Goal: Task Accomplishment & Management: Manage account settings

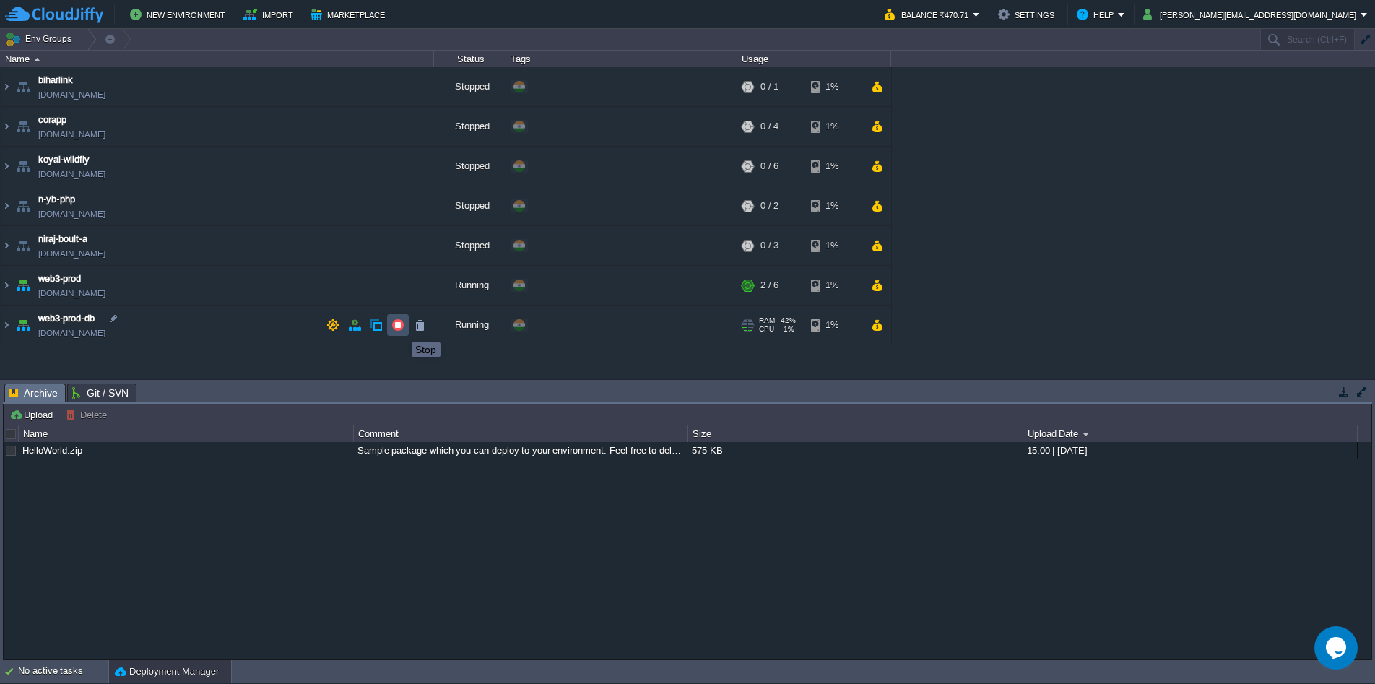
click at [401, 329] on button "button" at bounding box center [397, 325] width 13 height 13
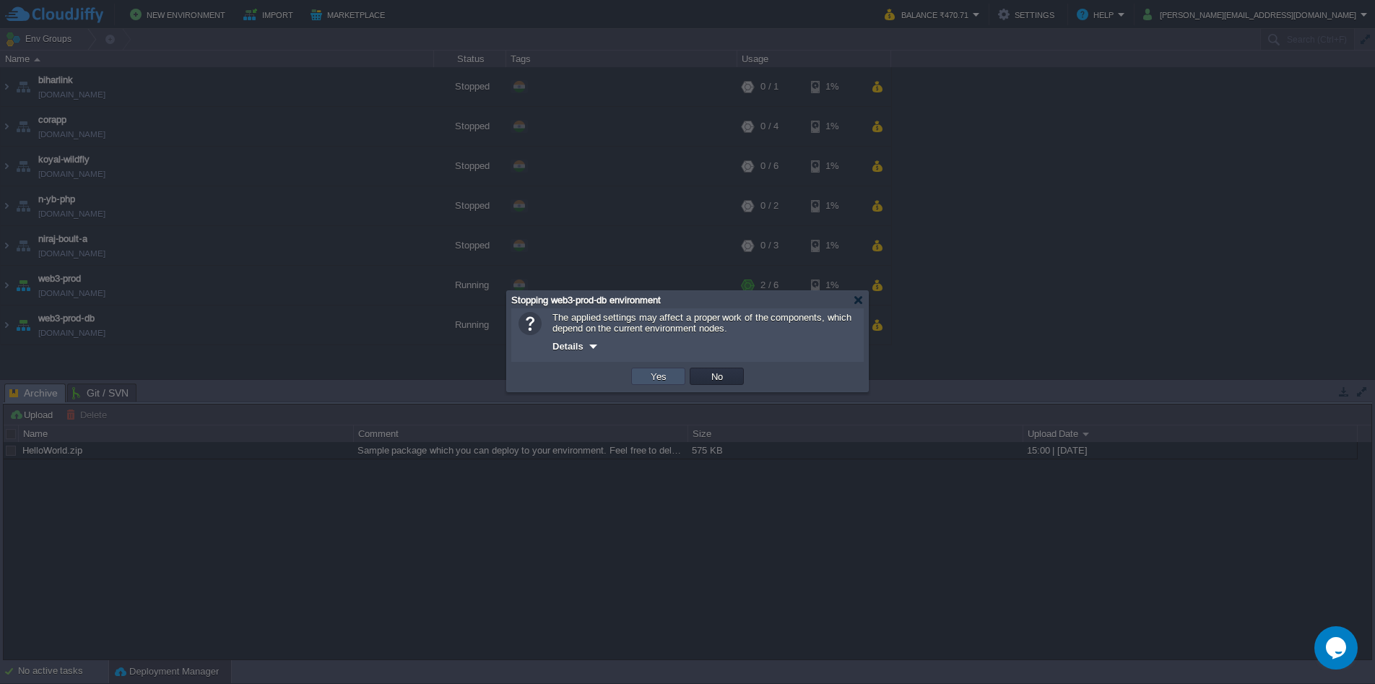
drag, startPoint x: 661, startPoint y: 382, endPoint x: 753, endPoint y: 352, distance: 97.1
click at [753, 352] on div "The applied settings may affect a proper work of the components, which depend o…" at bounding box center [687, 349] width 361 height 83
click at [1021, 394] on div at bounding box center [687, 342] width 1375 height 684
click at [746, 385] on td "OK Yes No Cancel" at bounding box center [687, 376] width 345 height 22
click at [733, 385] on td "No" at bounding box center [717, 376] width 54 height 17
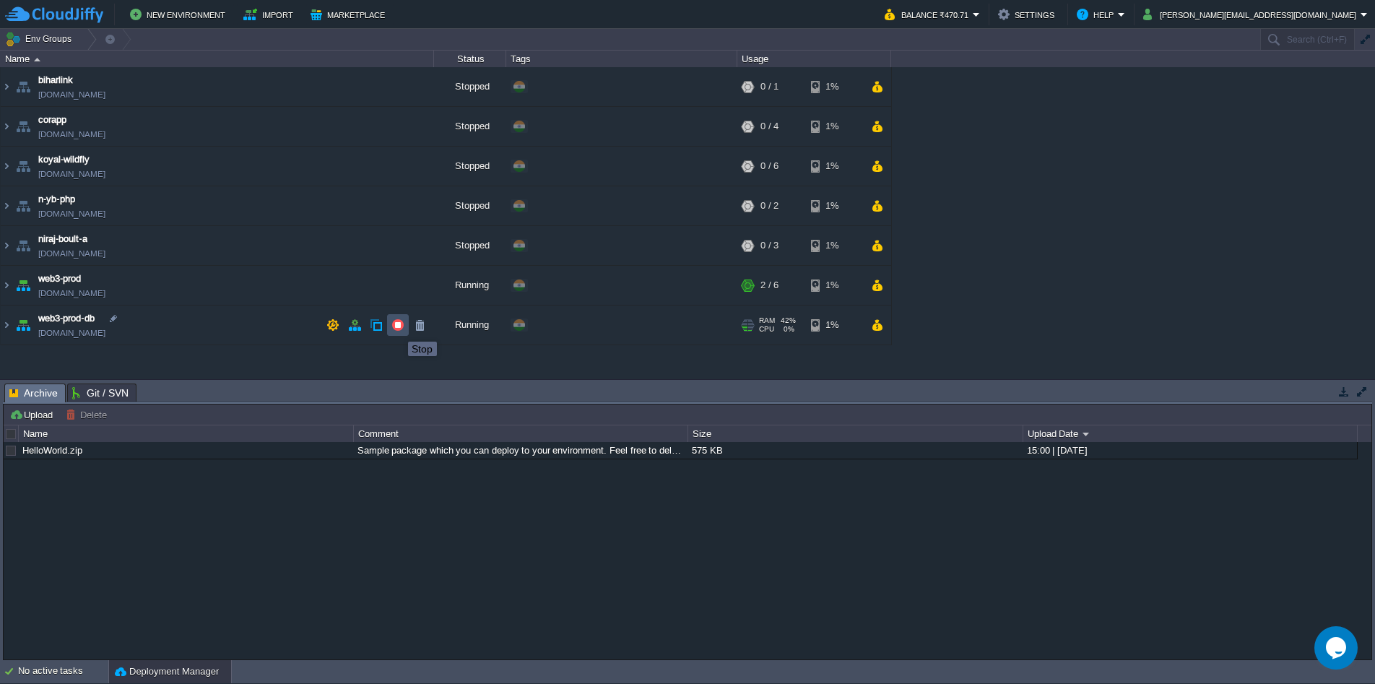
click at [397, 329] on button "button" at bounding box center [397, 325] width 13 height 13
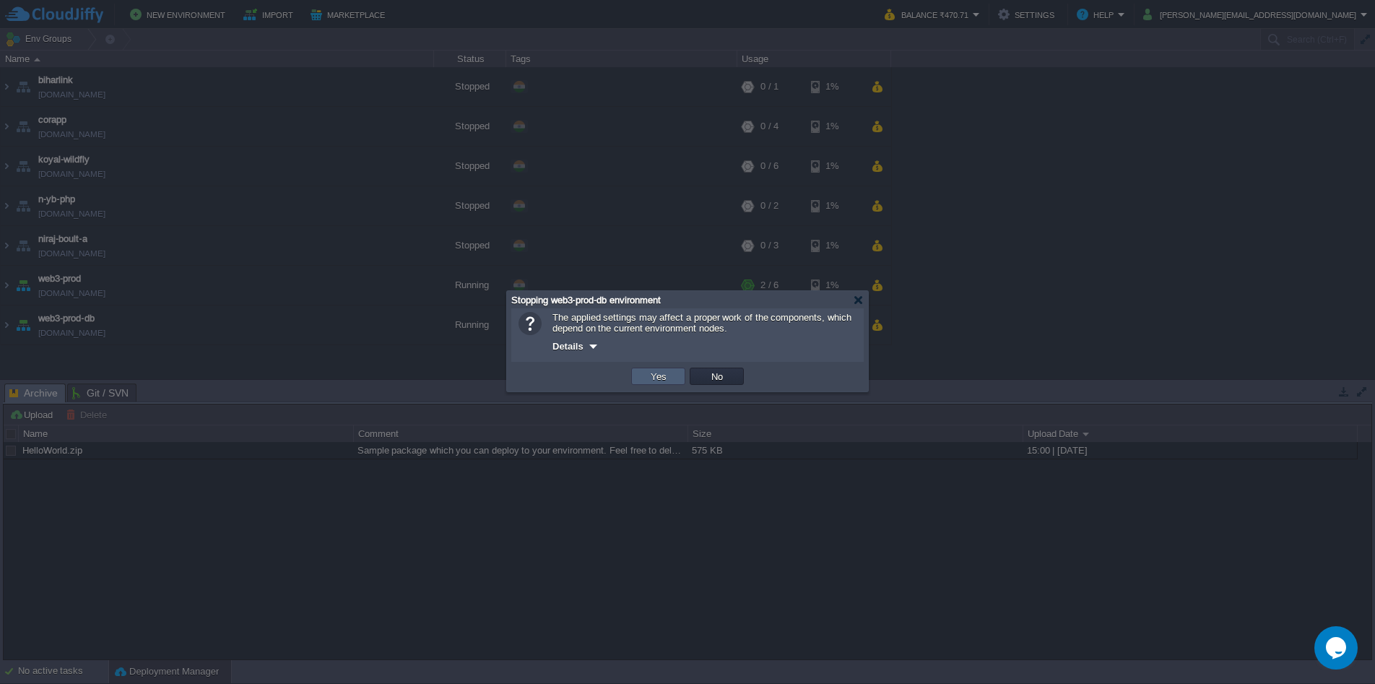
click at [658, 385] on td "Yes" at bounding box center [658, 376] width 54 height 17
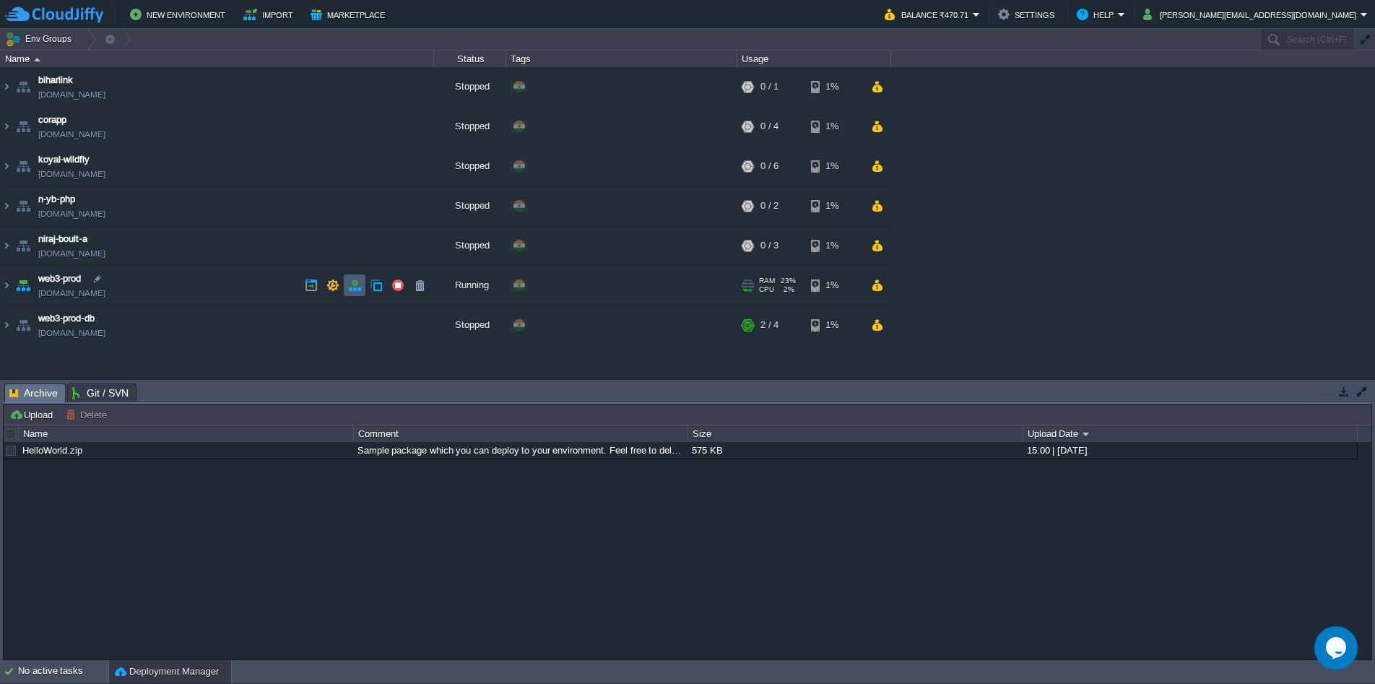
click at [346, 290] on td at bounding box center [355, 285] width 22 height 22
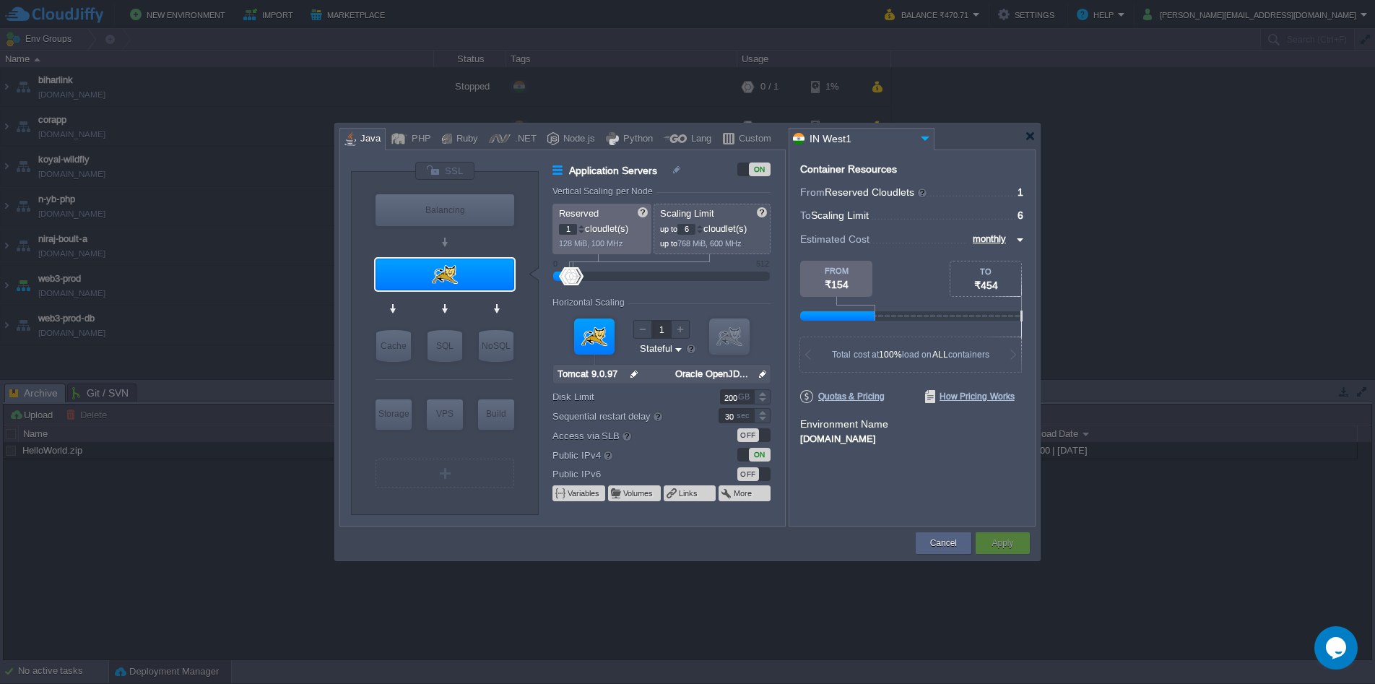
click at [746, 452] on div "ON" at bounding box center [753, 455] width 33 height 14
click at [995, 539] on button "Apply" at bounding box center [1003, 543] width 22 height 14
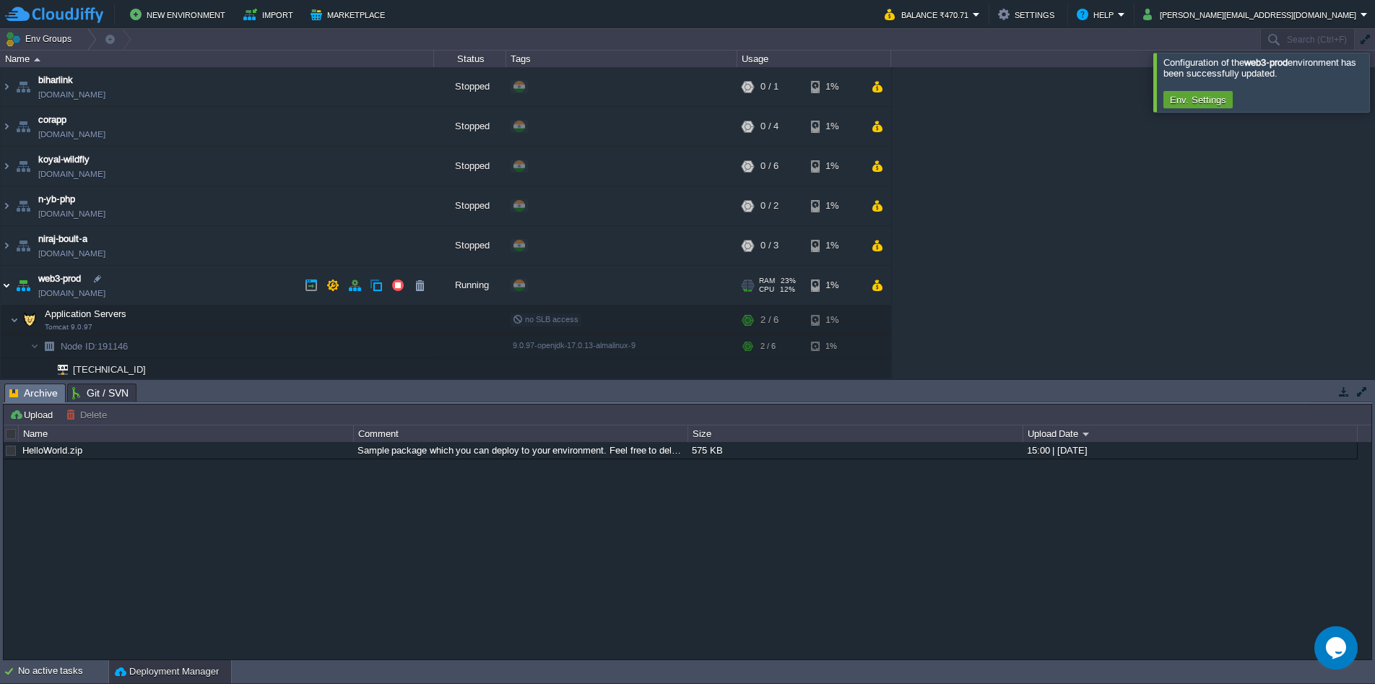
click at [9, 289] on img at bounding box center [7, 285] width 12 height 39
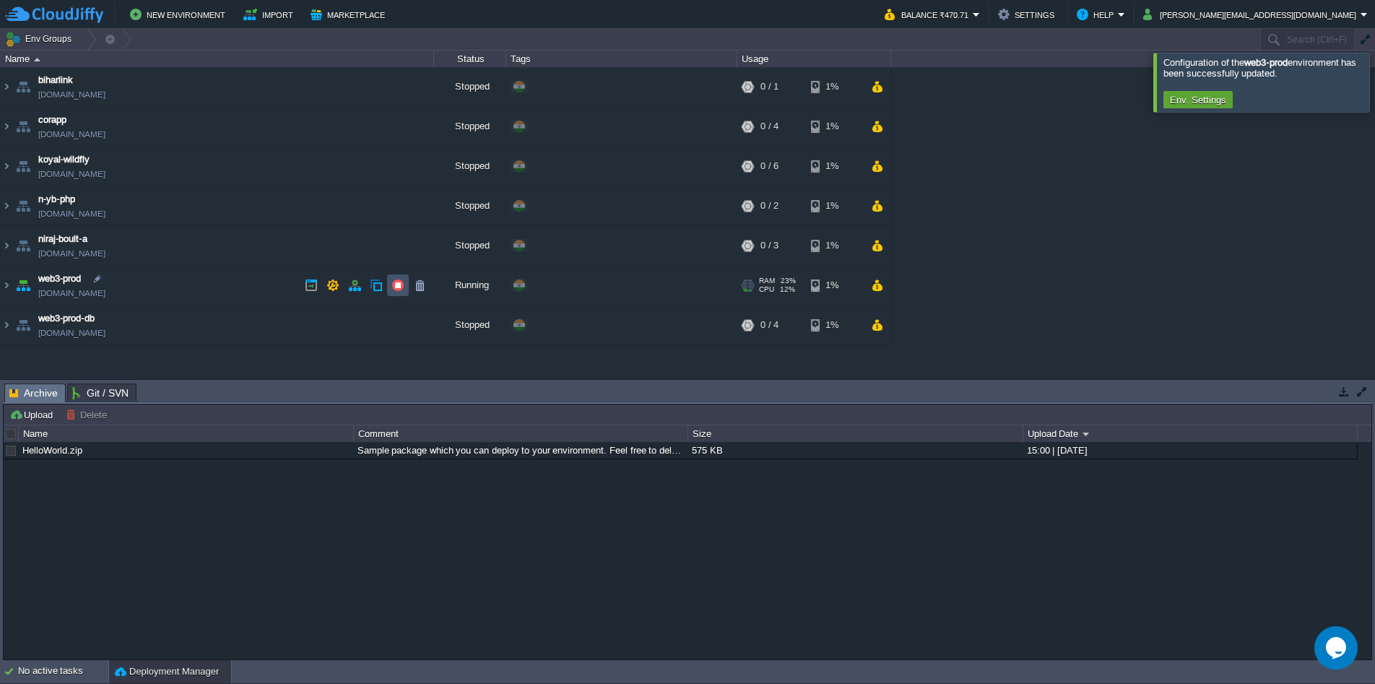
click at [399, 287] on button "button" at bounding box center [397, 285] width 13 height 13
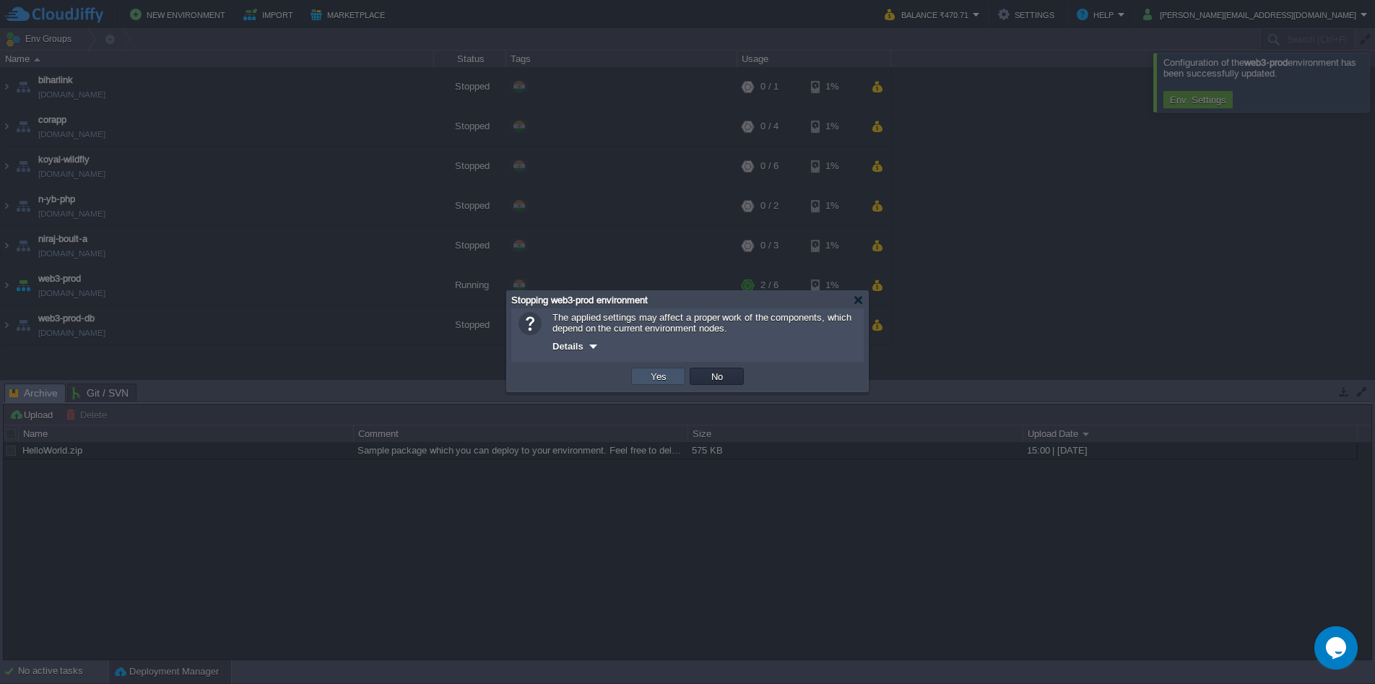
click at [660, 376] on button "Yes" at bounding box center [658, 376] width 25 height 13
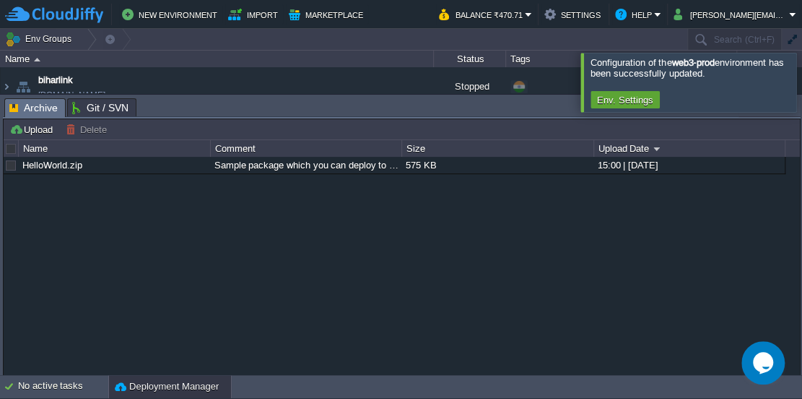
click at [542, 124] on td "Upload [PERSON_NAME] to ..." at bounding box center [402, 129] width 794 height 17
click at [658, 17] on em "Help" at bounding box center [638, 14] width 46 height 17
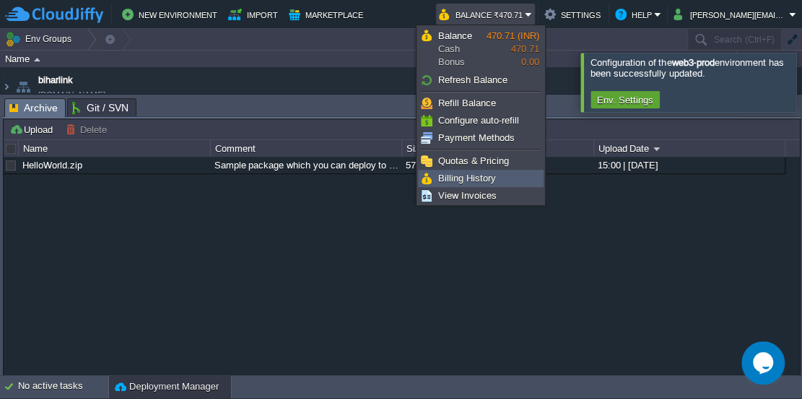
click at [485, 177] on span "Billing History" at bounding box center [467, 178] width 58 height 11
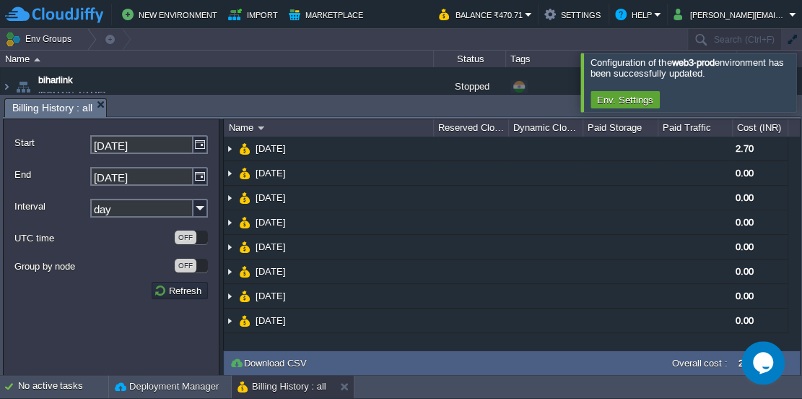
click at [191, 210] on input "day" at bounding box center [141, 208] width 103 height 19
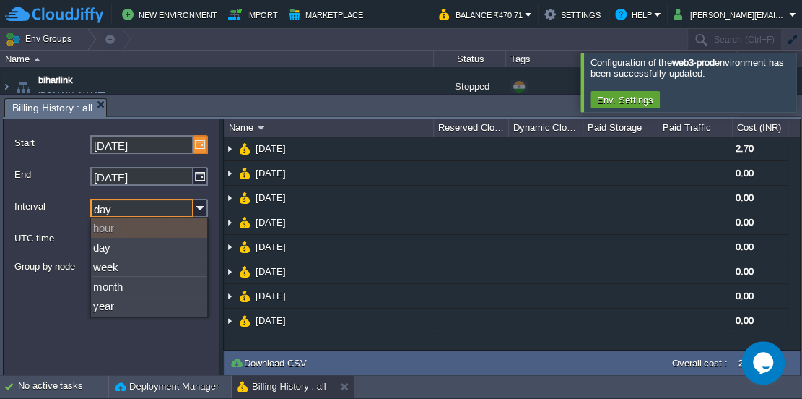
click at [198, 144] on img at bounding box center [201, 144] width 14 height 19
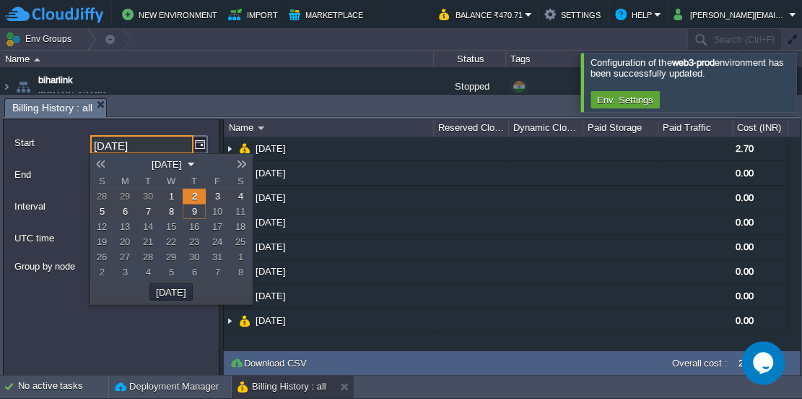
click at [193, 215] on span "9" at bounding box center [194, 211] width 5 height 11
type input "[DATE]"
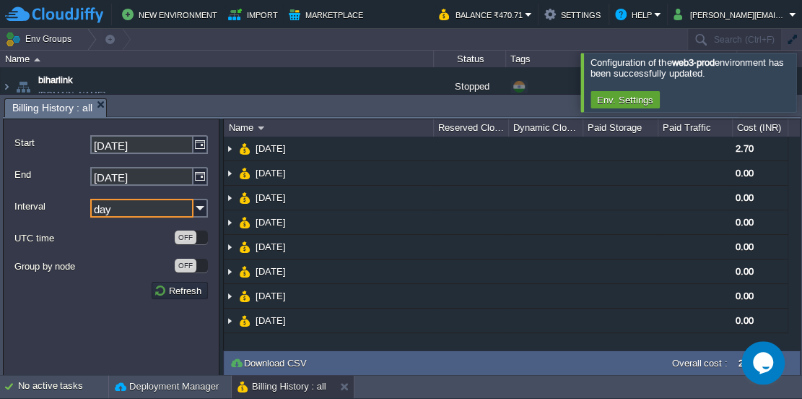
click at [190, 209] on input "day" at bounding box center [141, 208] width 103 height 19
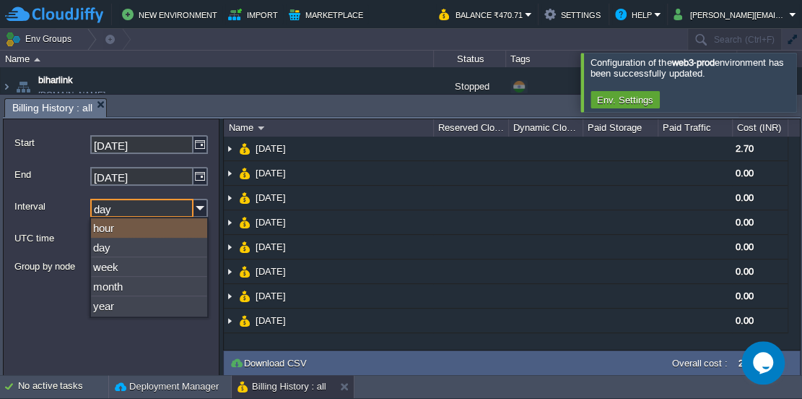
click at [170, 229] on div "hour" at bounding box center [149, 228] width 116 height 20
type input "hour"
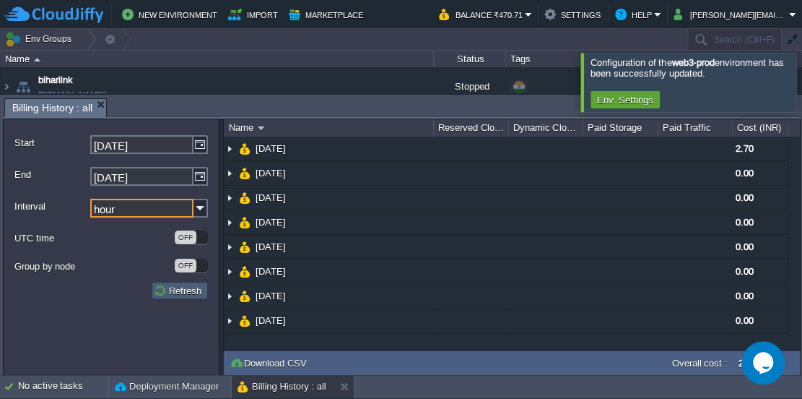
click at [189, 288] on button "Refresh" at bounding box center [180, 290] width 52 height 13
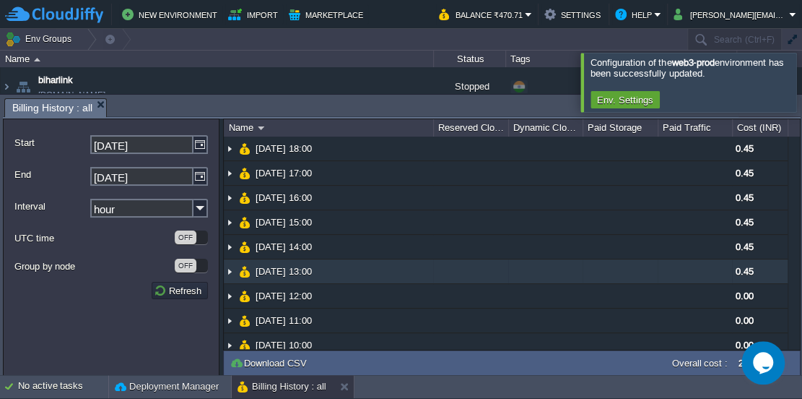
click at [229, 269] on img at bounding box center [230, 271] width 12 height 24
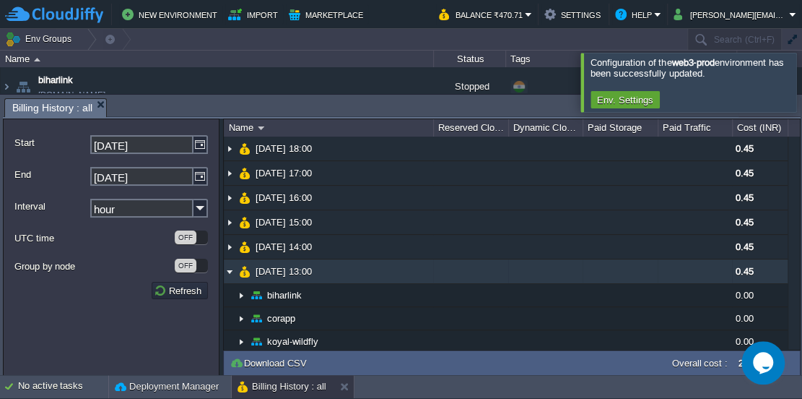
click at [230, 271] on img at bounding box center [230, 271] width 12 height 24
